Goal: Task Accomplishment & Management: Complete application form

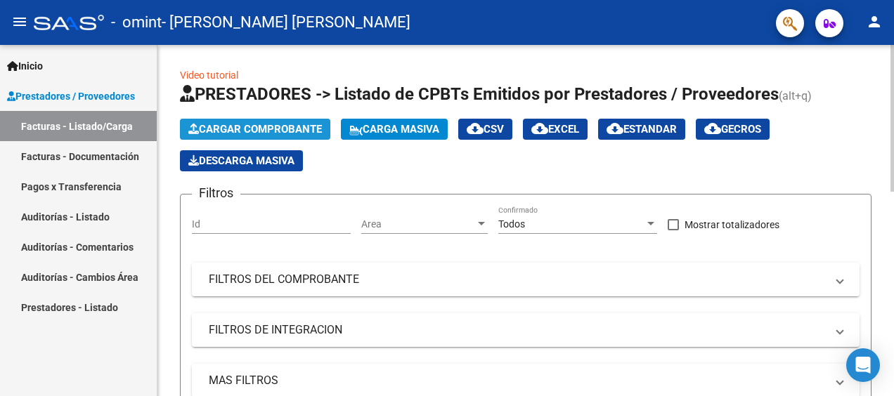
click at [288, 129] on span "Cargar Comprobante" at bounding box center [255, 129] width 134 height 13
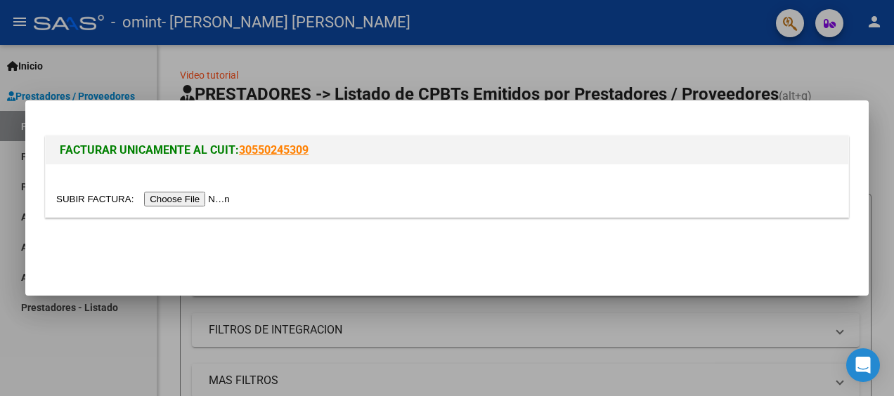
click at [191, 201] on input "file" at bounding box center [145, 199] width 178 height 15
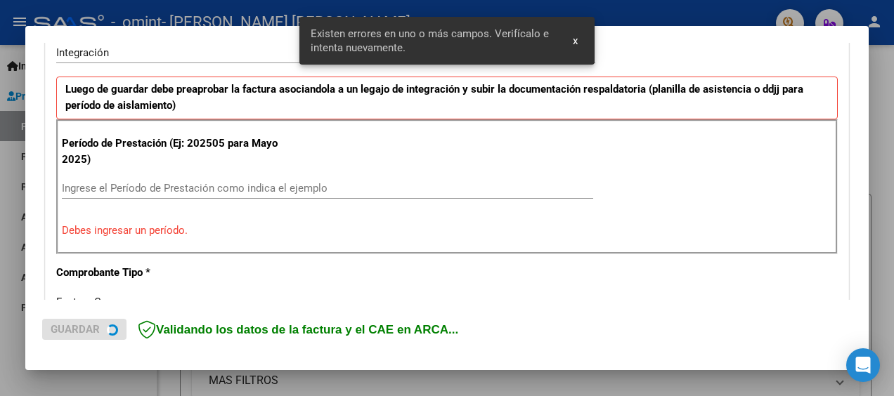
scroll to position [358, 0]
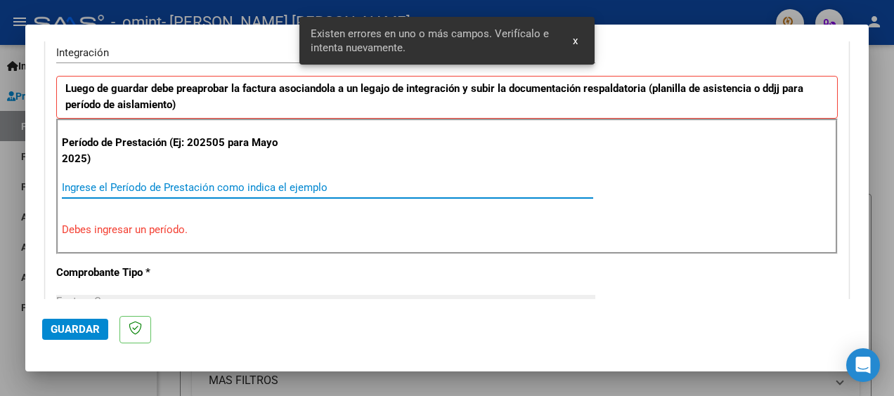
click at [211, 181] on input "Ingrese el Período de Prestación como indica el ejemplo" at bounding box center [327, 187] width 531 height 13
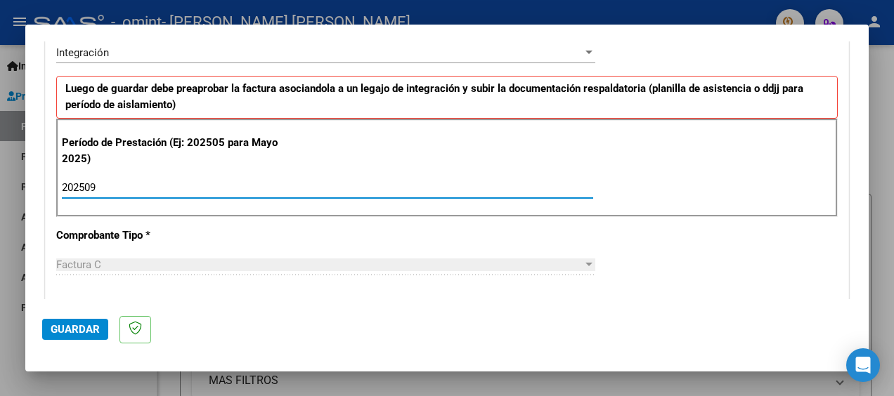
type input "202509"
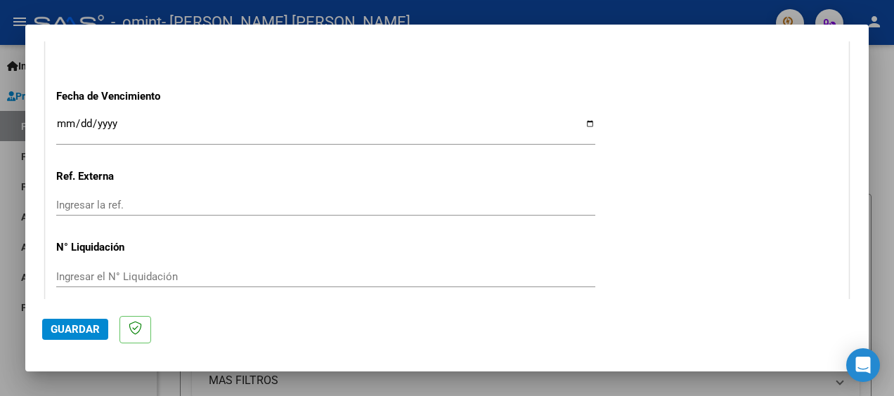
scroll to position [1018, 0]
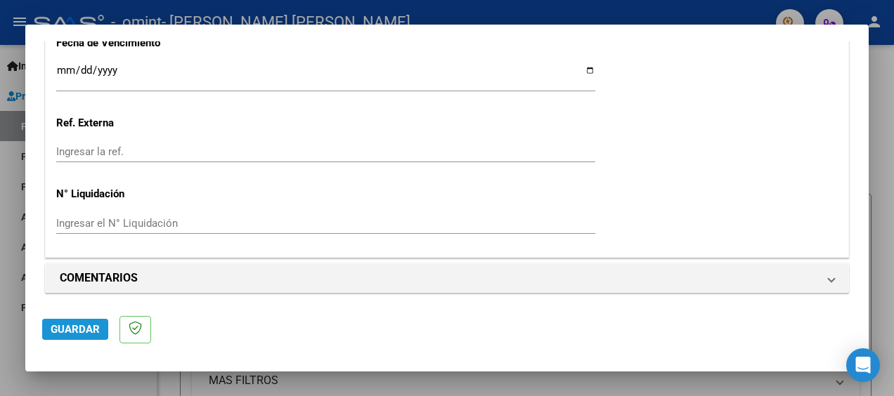
click at [77, 326] on span "Guardar" at bounding box center [75, 329] width 49 height 13
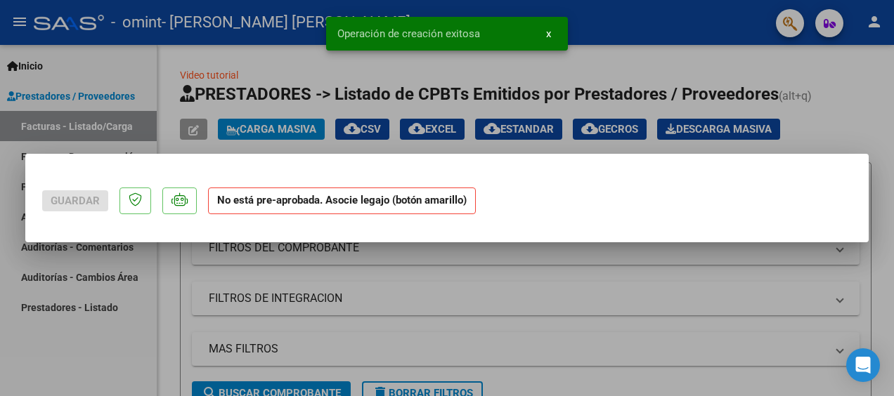
scroll to position [0, 0]
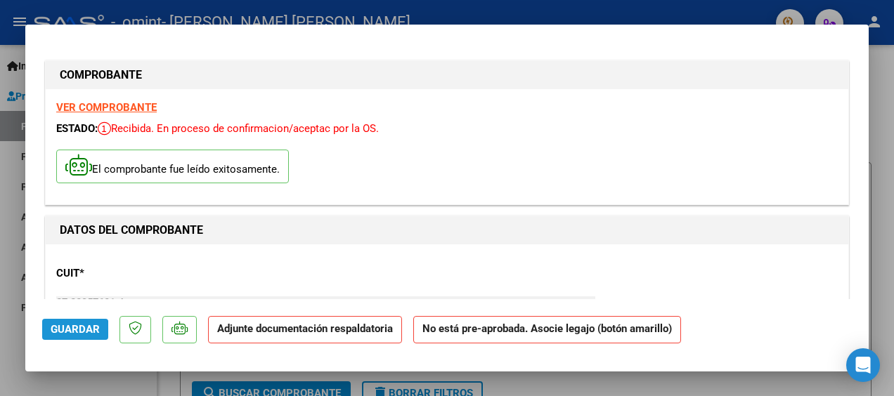
click at [62, 331] on span "Guardar" at bounding box center [75, 329] width 49 height 13
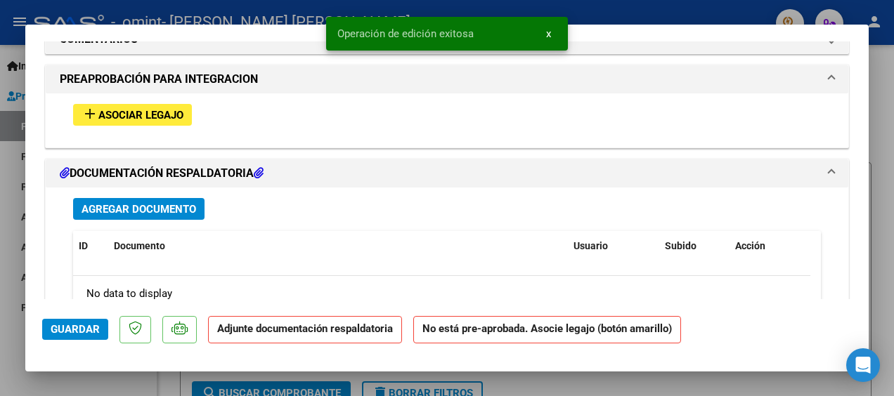
scroll to position [1154, 0]
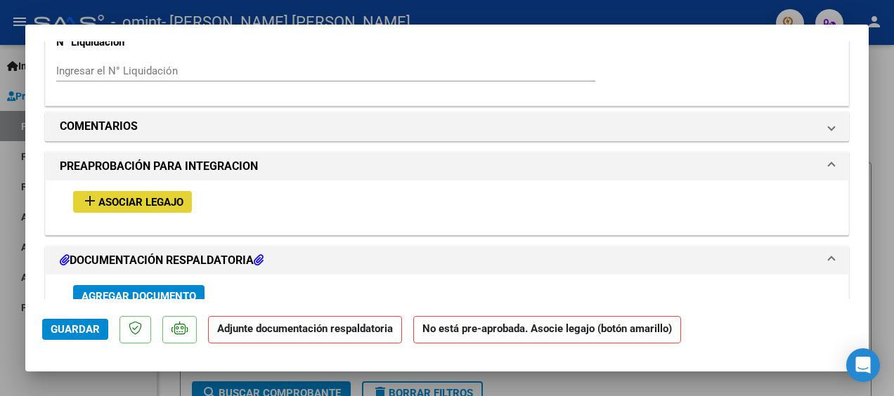
click at [153, 197] on span "Asociar Legajo" at bounding box center [140, 202] width 85 height 13
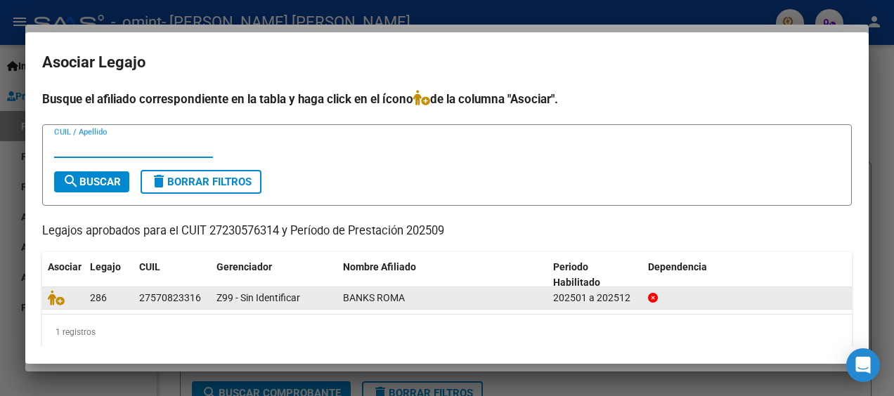
click at [160, 296] on div "27570823316" at bounding box center [170, 298] width 62 height 16
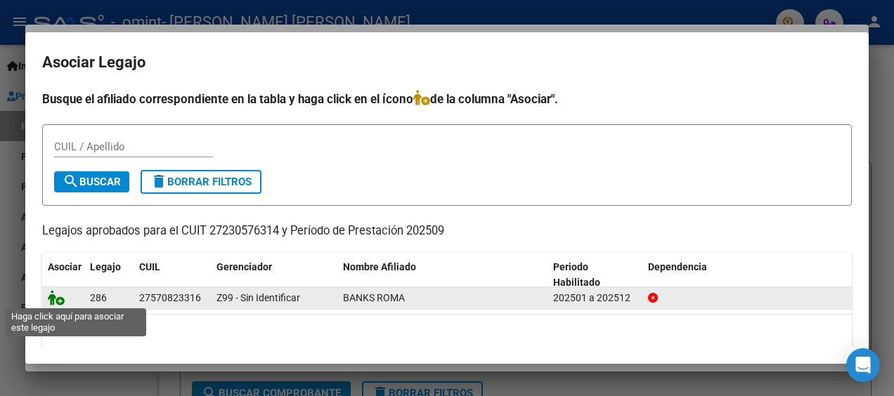
click at [61, 301] on icon at bounding box center [56, 297] width 17 height 15
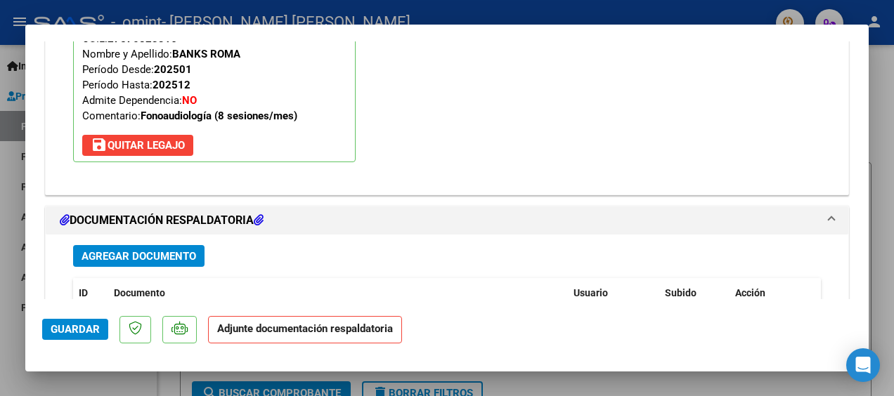
scroll to position [1519, 0]
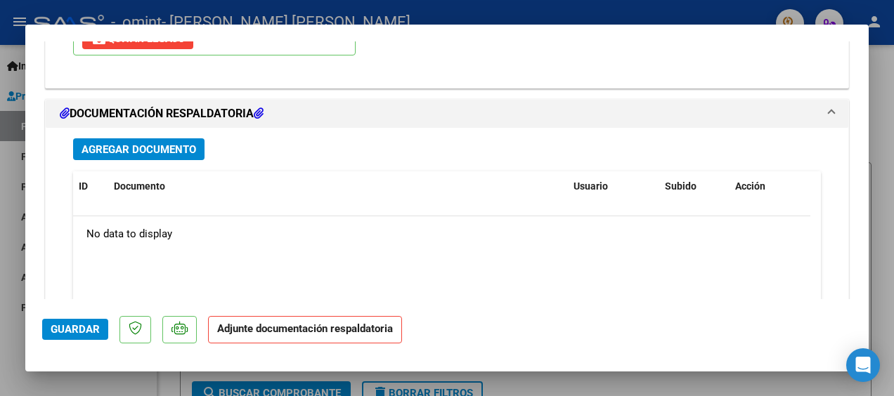
click at [120, 149] on span "Agregar Documento" at bounding box center [139, 149] width 115 height 13
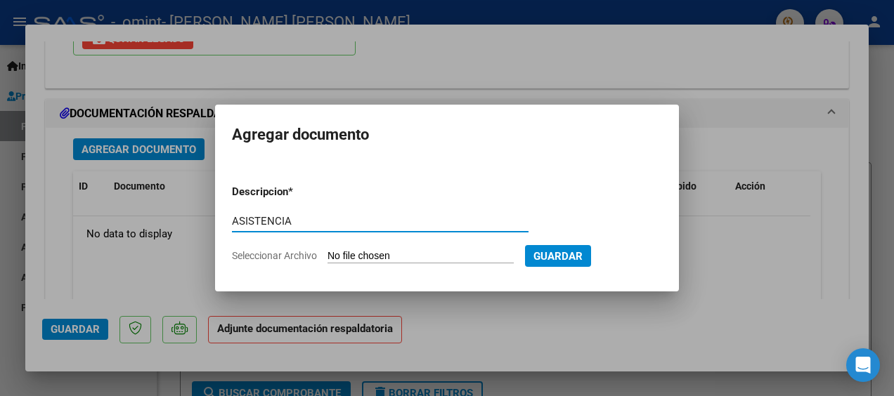
type input "ASISTENCIA"
click at [453, 257] on input "Seleccionar Archivo" at bounding box center [420, 256] width 186 height 13
type input "C:\fakepath\[GEOGRAPHIC_DATA]pdf"
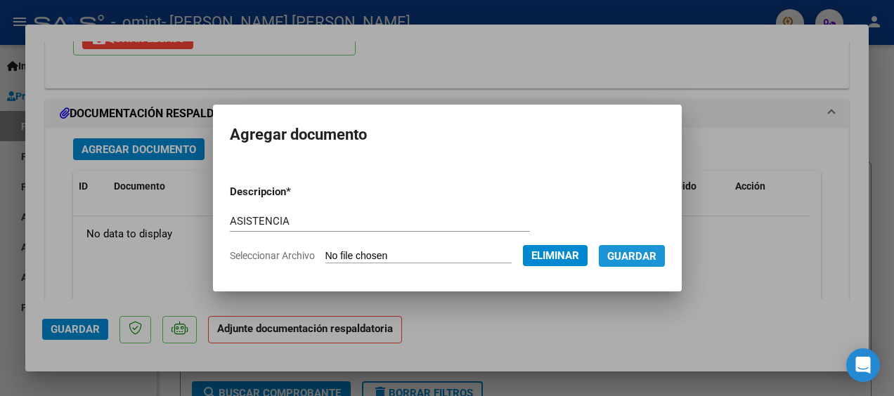
click at [646, 254] on span "Guardar" at bounding box center [631, 256] width 49 height 13
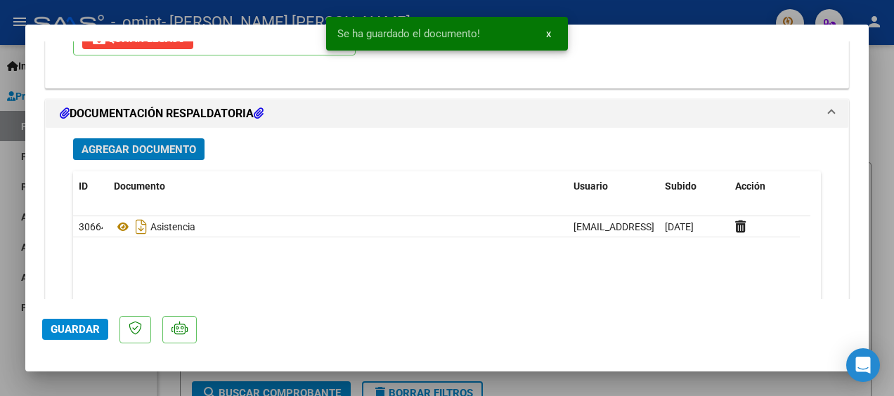
click at [79, 329] on span "Guardar" at bounding box center [75, 329] width 49 height 13
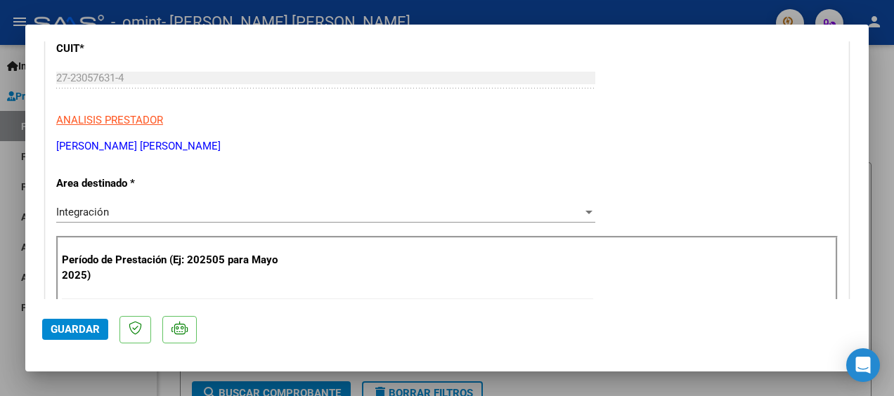
scroll to position [150, 0]
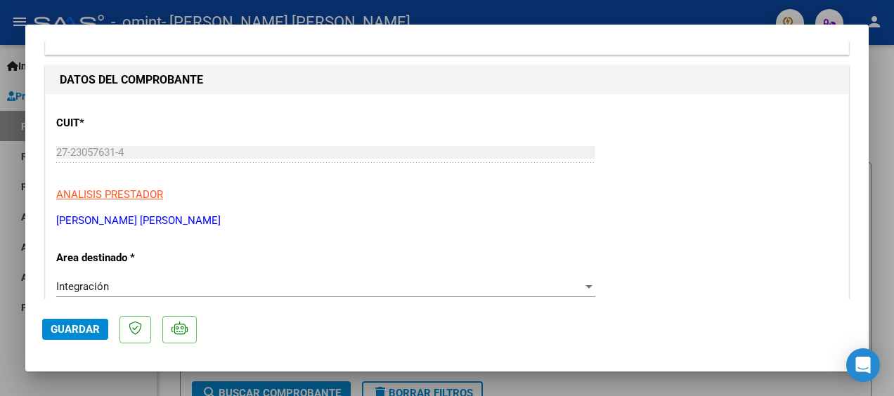
click at [66, 326] on span "Guardar" at bounding box center [75, 329] width 49 height 13
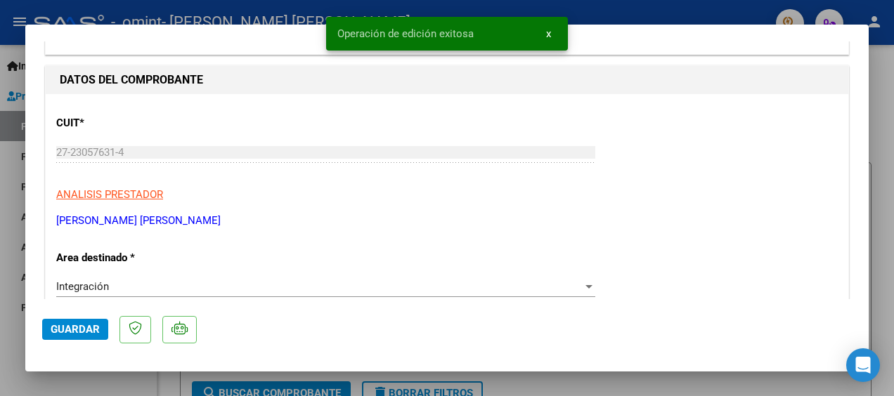
click at [614, 7] on div at bounding box center [447, 198] width 894 height 396
type input "$ 0,00"
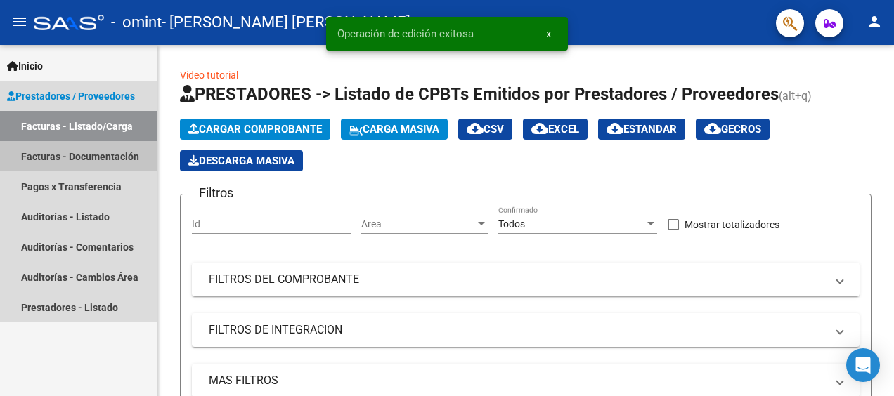
click at [76, 155] on link "Facturas - Documentación" at bounding box center [78, 156] width 157 height 30
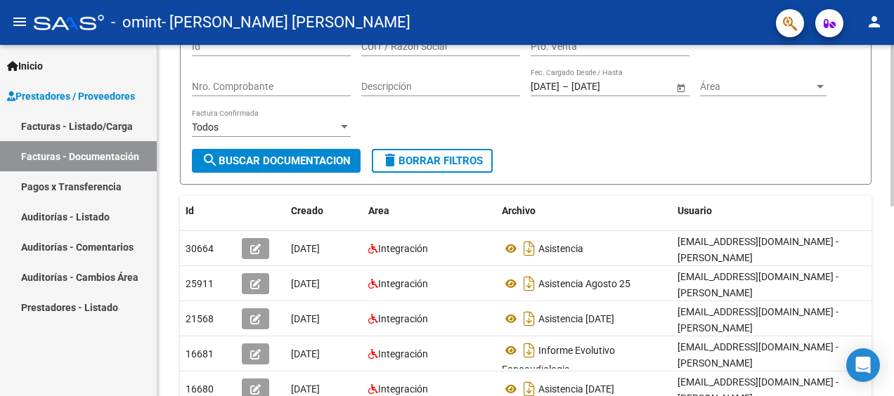
scroll to position [163, 0]
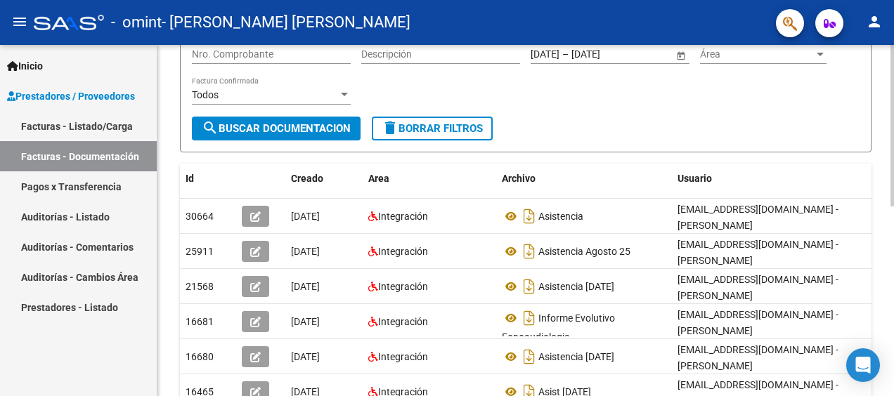
click at [885, 232] on div "PRESTADORES -> Comprobantes - Documentación Respaldatoria cloud_download Export…" at bounding box center [527, 258] width 740 height 753
